Goal: Find specific page/section: Find specific page/section

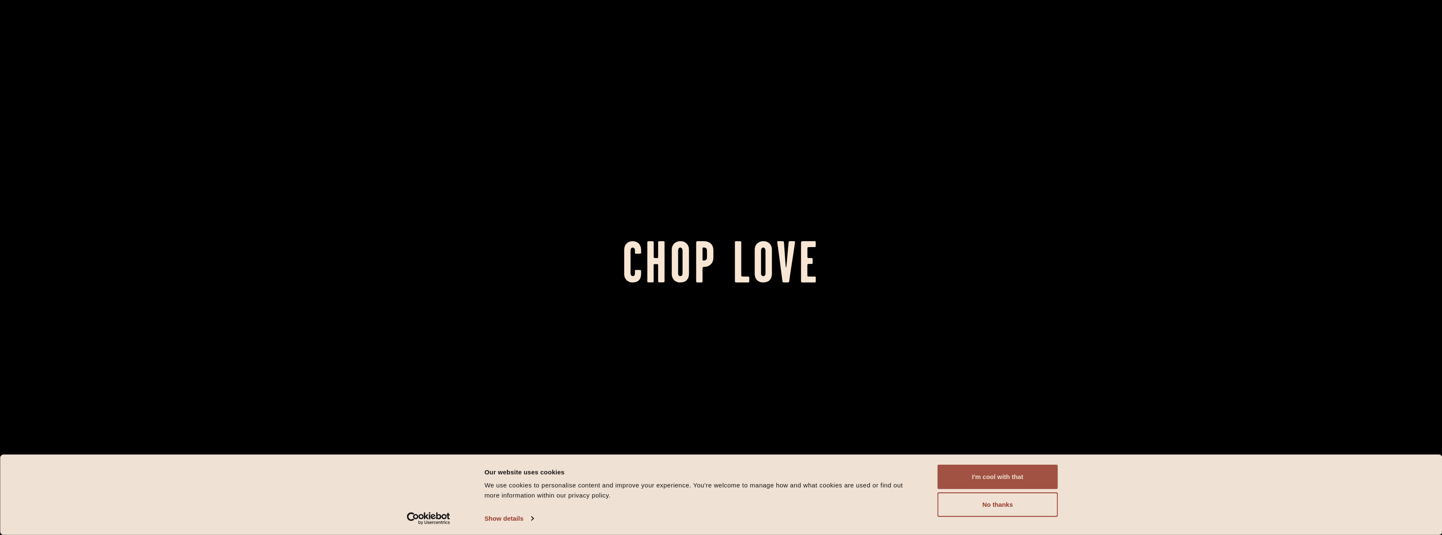
click at [969, 470] on button "I'm cool with that" at bounding box center [998, 477] width 120 height 24
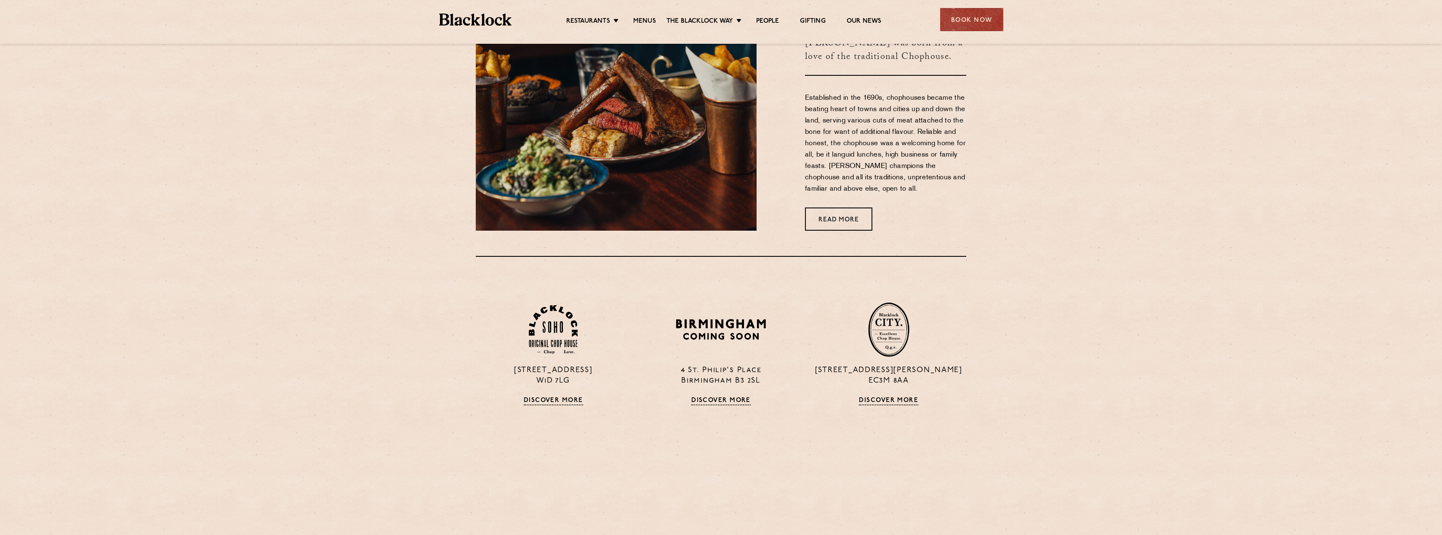
scroll to position [590, 0]
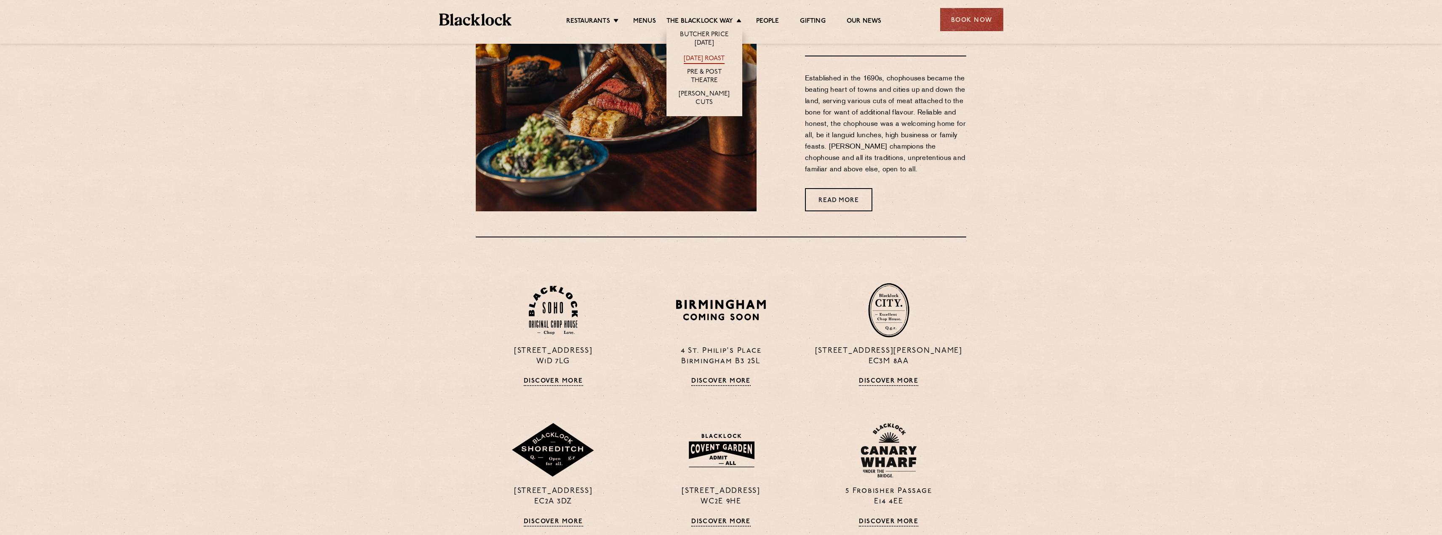
click at [716, 58] on link "[DATE] Roast" at bounding box center [704, 59] width 41 height 9
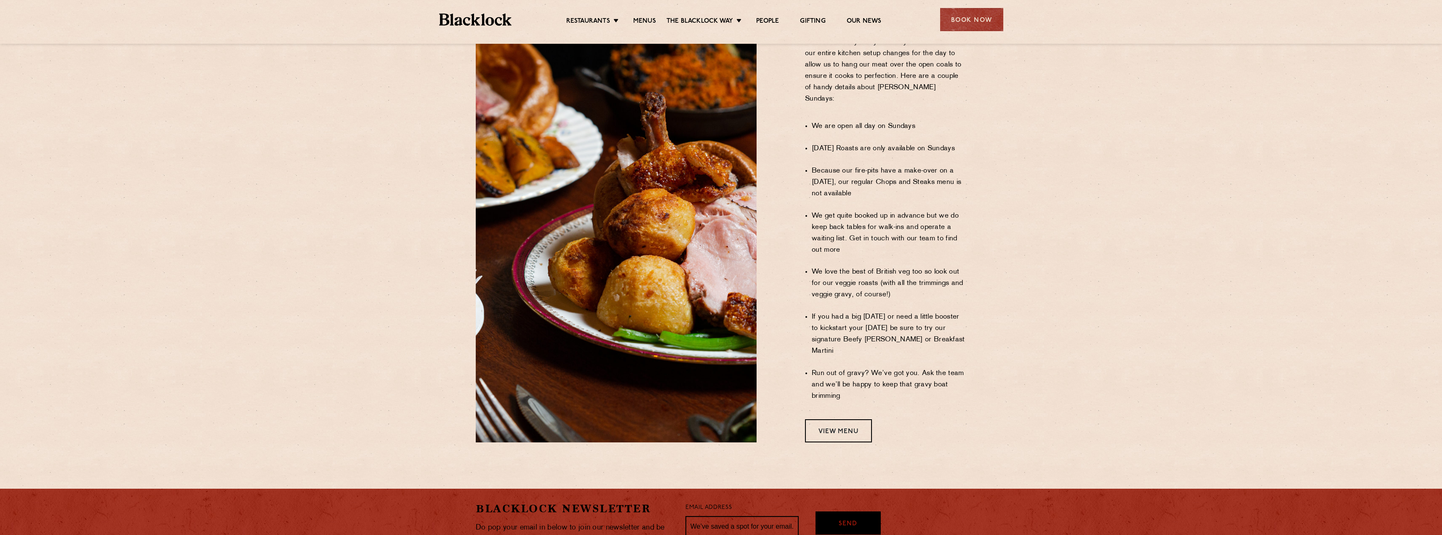
scroll to position [622, 0]
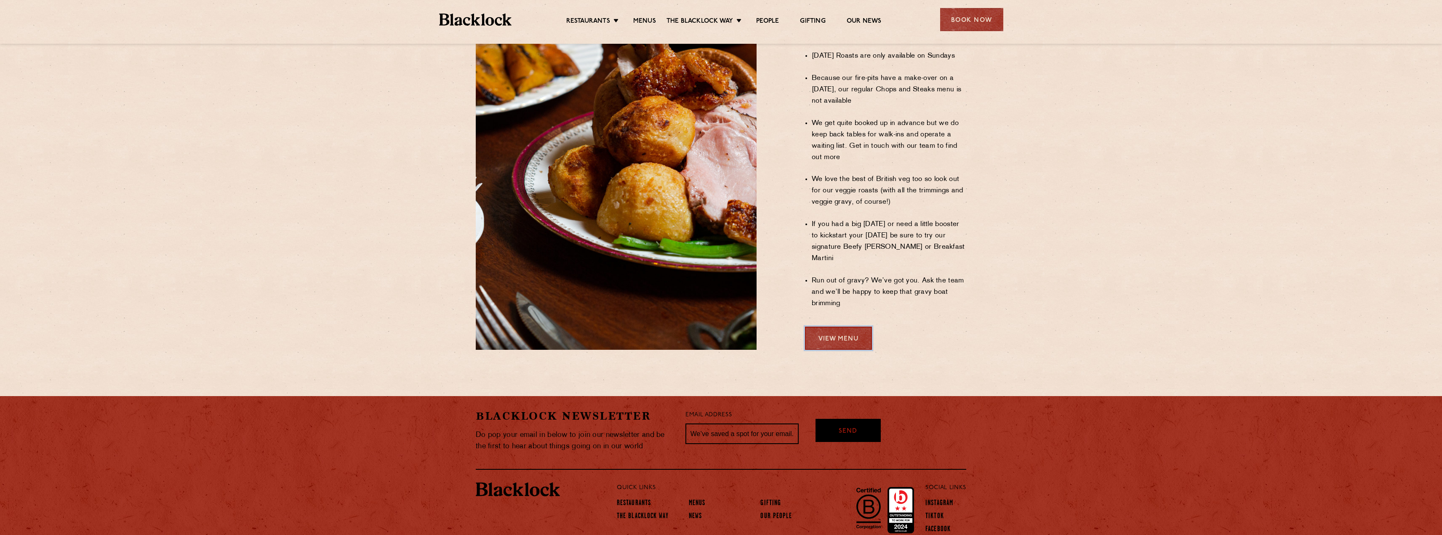
click at [827, 327] on link "View Menu" at bounding box center [838, 338] width 67 height 23
